Goal: Information Seeking & Learning: Learn about a topic

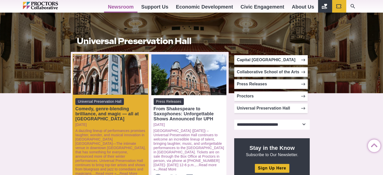
scroll to position [245, 0]
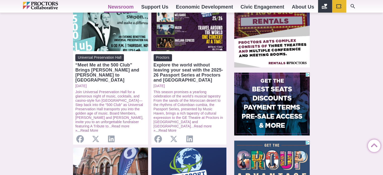
click at [80, 55] on span "Universal Preservation Hall" at bounding box center [99, 57] width 49 height 7
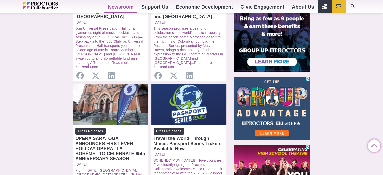
scroll to position [371, 0]
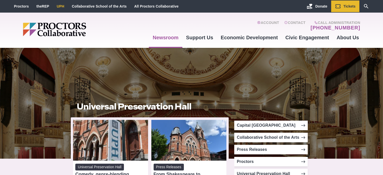
click at [61, 6] on link "UPH" at bounding box center [61, 6] width 8 height 4
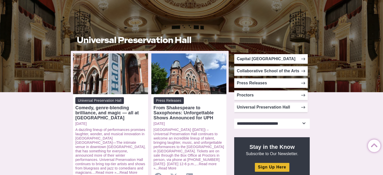
scroll to position [66, 0]
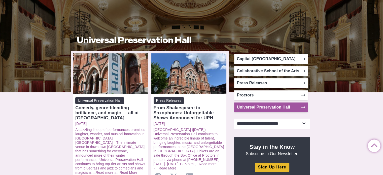
click at [248, 111] on link "Universal Preservation Hall" at bounding box center [270, 107] width 73 height 10
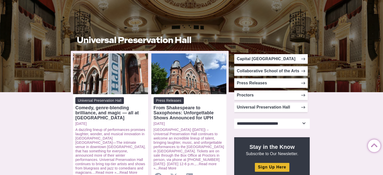
click at [255, 120] on select "**********" at bounding box center [271, 123] width 75 height 10
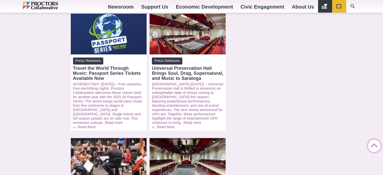
scroll to position [443, 0]
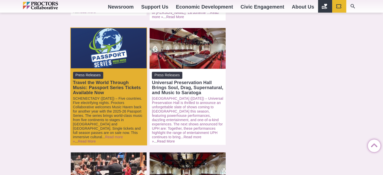
click at [103, 96] on link "SCHENECTADY ([DATE]) – Five countries. Five electrifying nights. Proctors Colla…" at bounding box center [107, 117] width 69 height 43
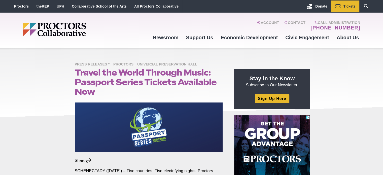
scroll to position [101, 0]
